Goal: Navigation & Orientation: Find specific page/section

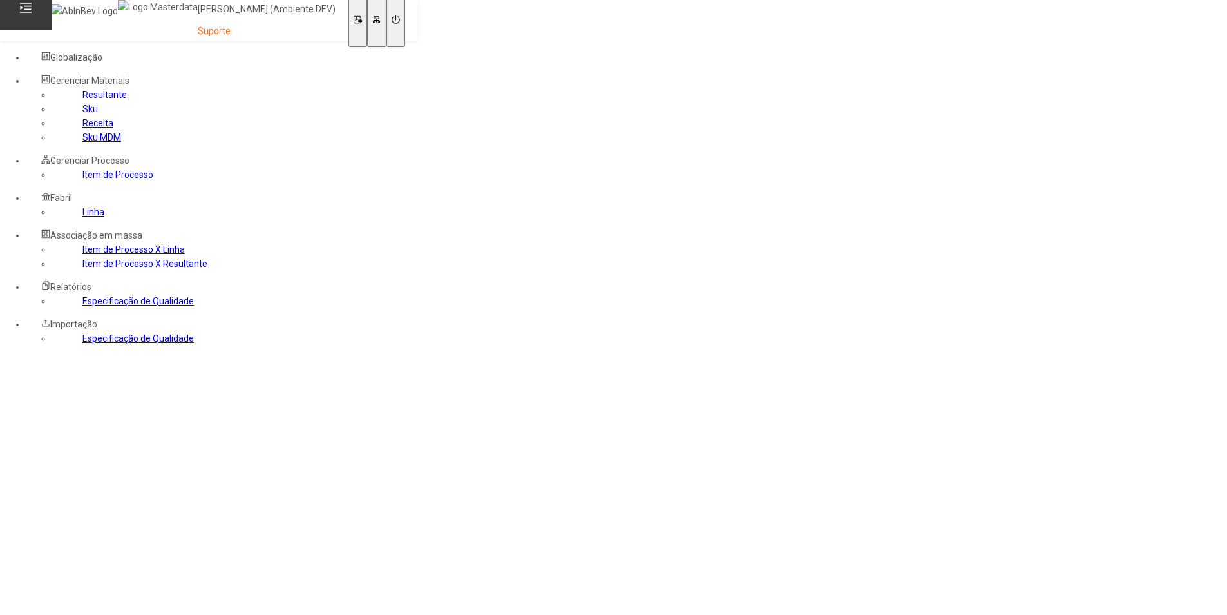
click at [82, 100] on link "Resultante" at bounding box center [104, 95] width 44 height 10
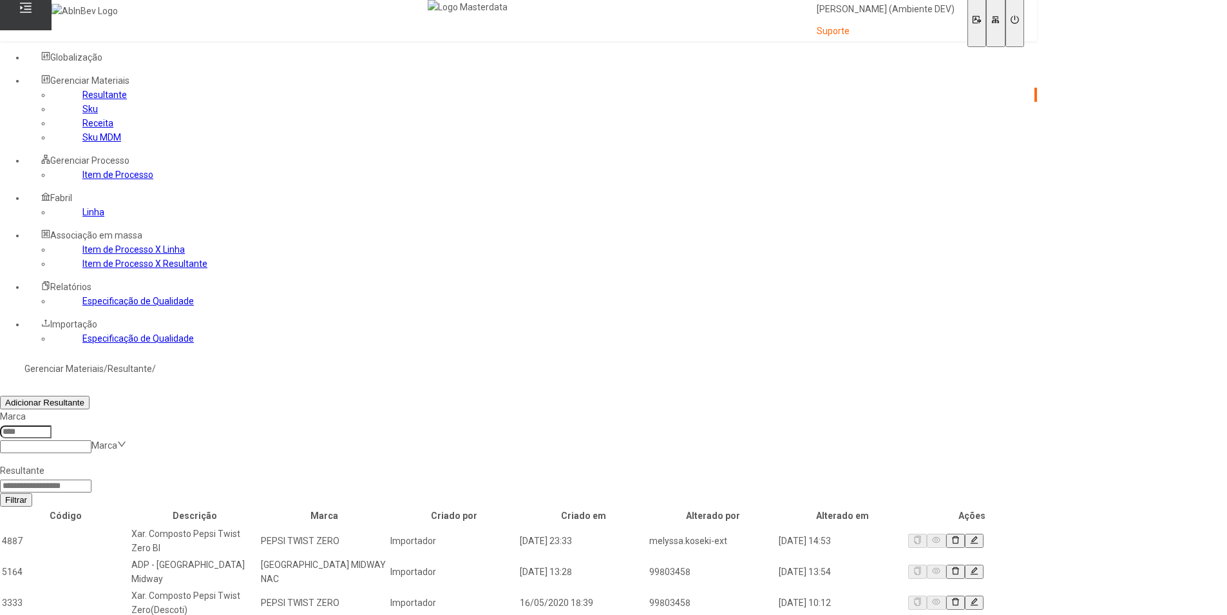
click at [82, 180] on link "Item de Processo" at bounding box center [117, 174] width 71 height 10
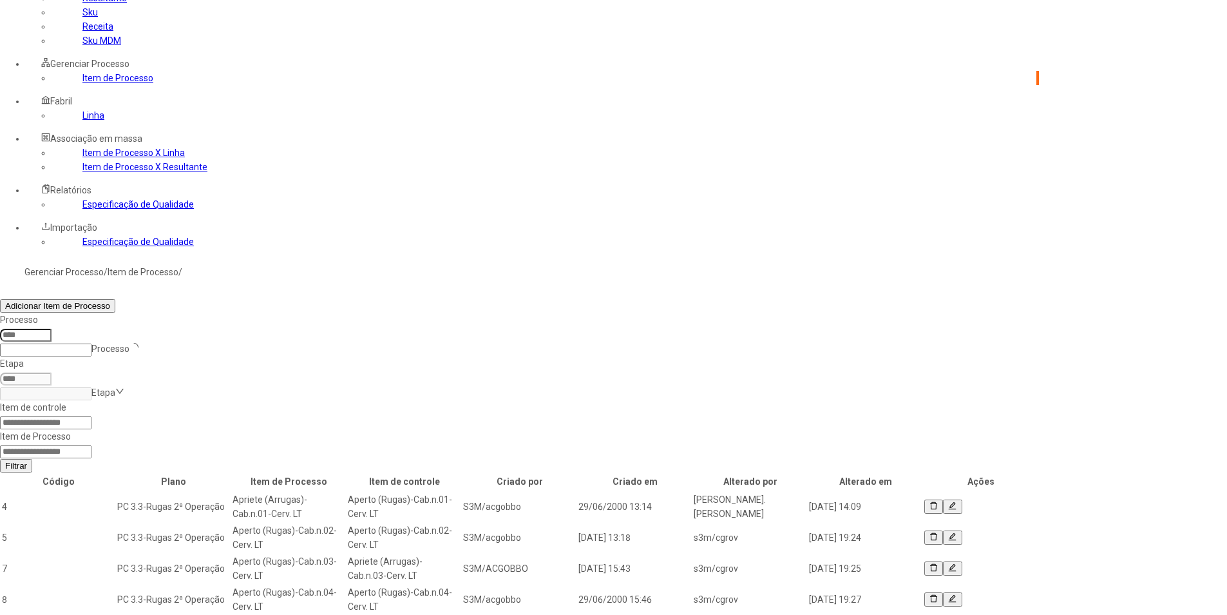
scroll to position [129, 0]
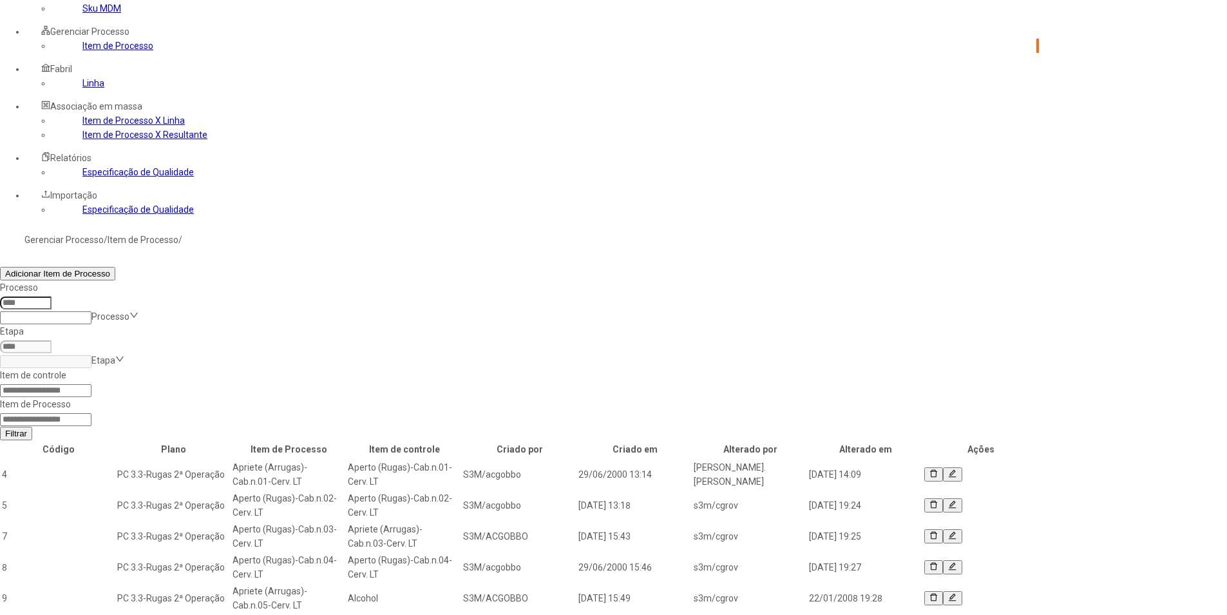
click at [82, 177] on link "Especificação de Qualidade" at bounding box center [137, 172] width 111 height 10
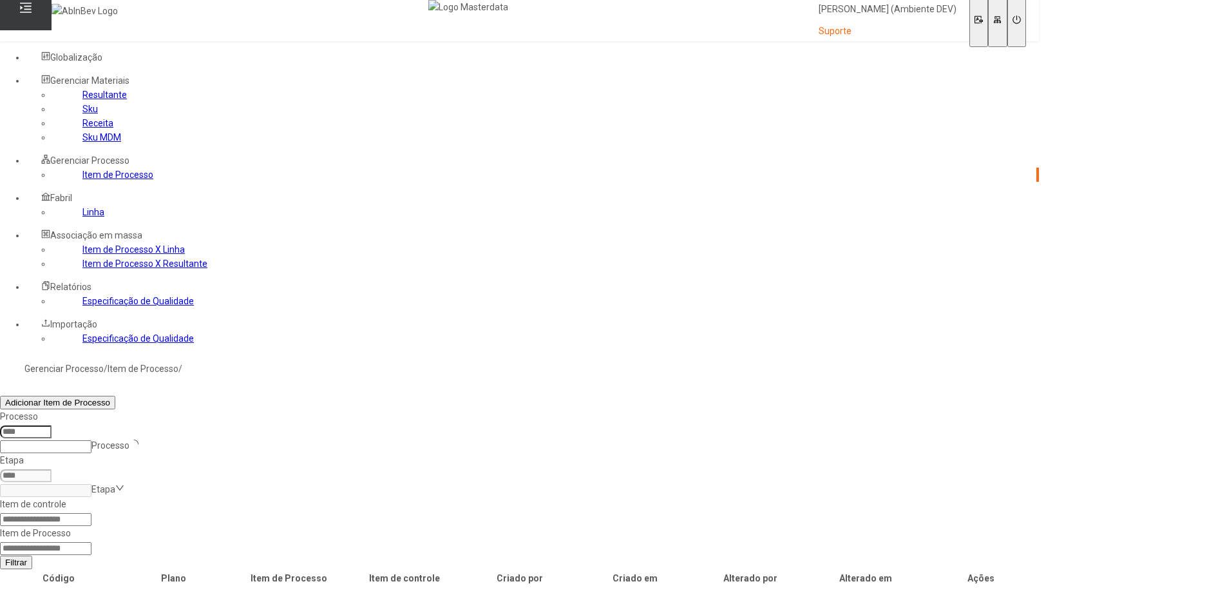
scroll to position [41, 0]
